Goal: Use online tool/utility

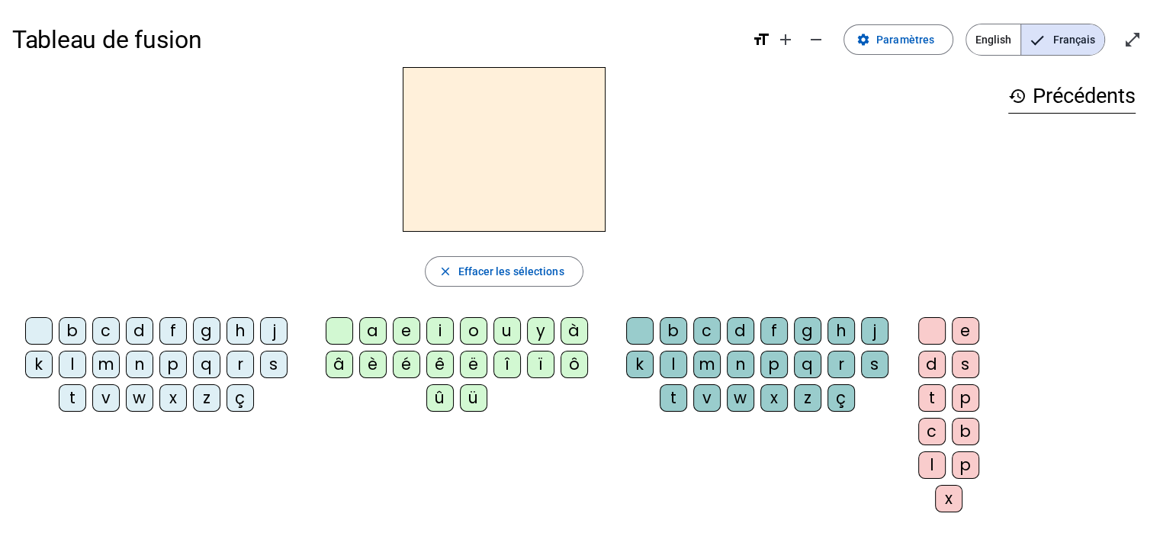
click at [137, 332] on div "d" at bounding box center [139, 330] width 27 height 27
click at [507, 333] on div "u" at bounding box center [506, 330] width 27 height 27
click at [72, 396] on div "t" at bounding box center [72, 397] width 27 height 27
click at [371, 328] on div "a" at bounding box center [372, 330] width 27 height 27
click at [403, 332] on div "e" at bounding box center [406, 330] width 27 height 27
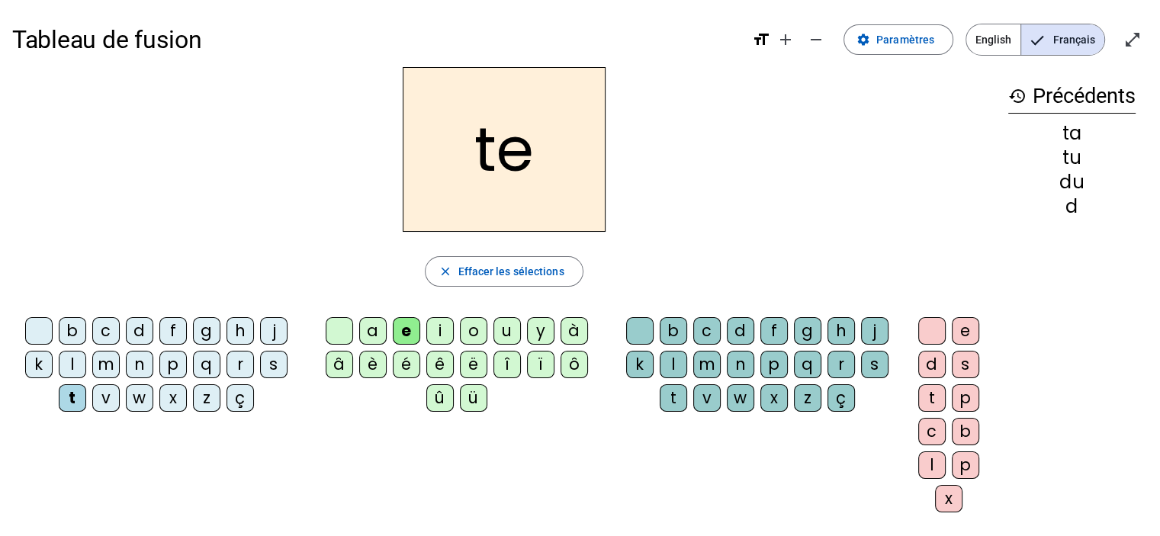
click at [272, 332] on div "j" at bounding box center [273, 330] width 27 height 27
click at [107, 370] on div "m" at bounding box center [105, 364] width 27 height 27
click at [374, 333] on div "a" at bounding box center [372, 330] width 27 height 27
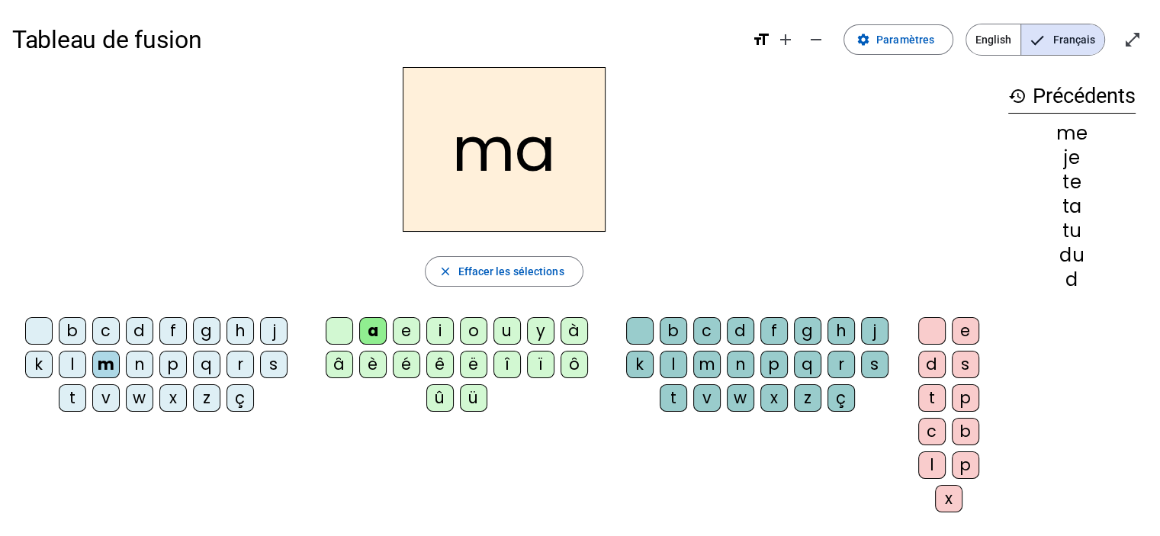
click at [672, 369] on div "l" at bounding box center [672, 364] width 27 height 27
